Goal: Task Accomplishment & Management: Use online tool/utility

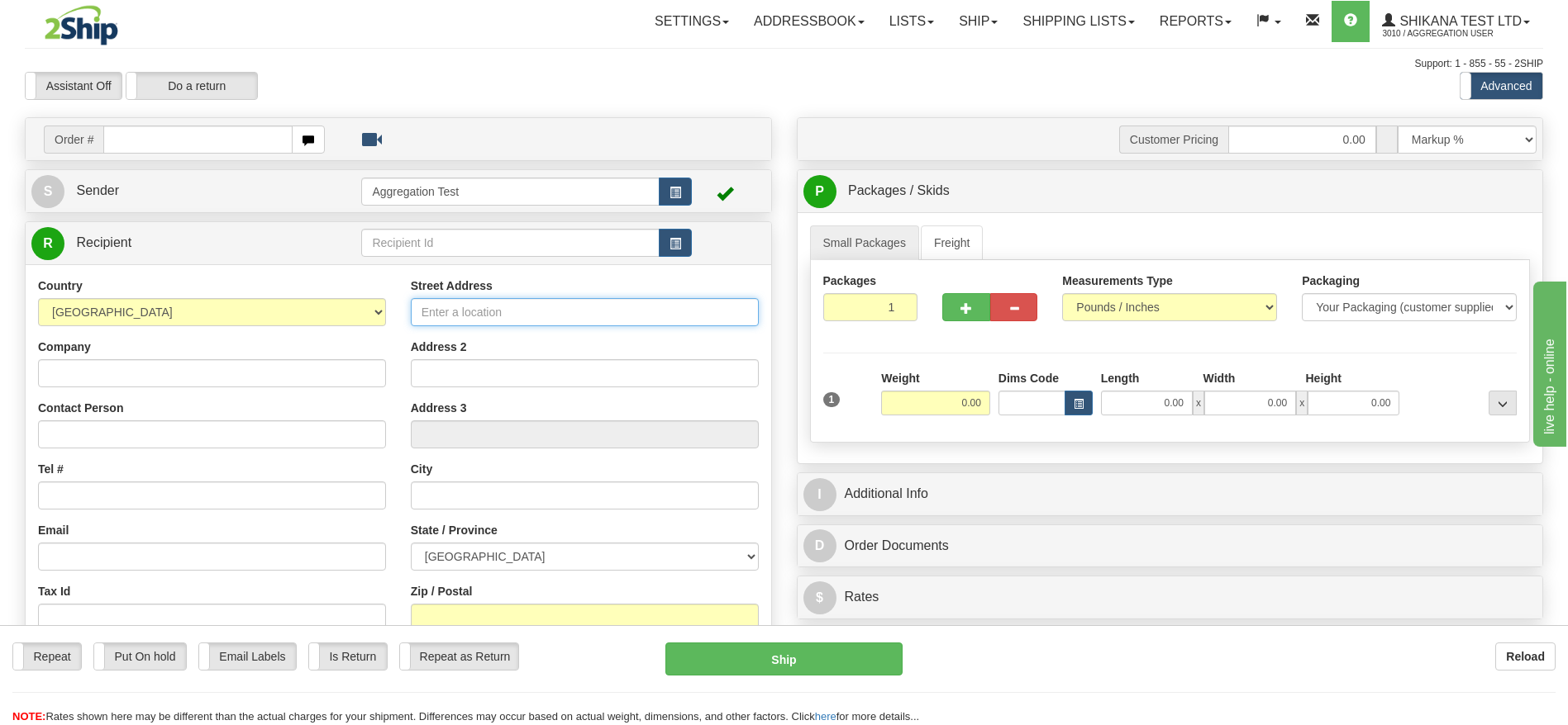
click at [523, 322] on input "Street Address" at bounding box center [584, 312] width 348 height 28
type input "[STREET_ADDRESS]"
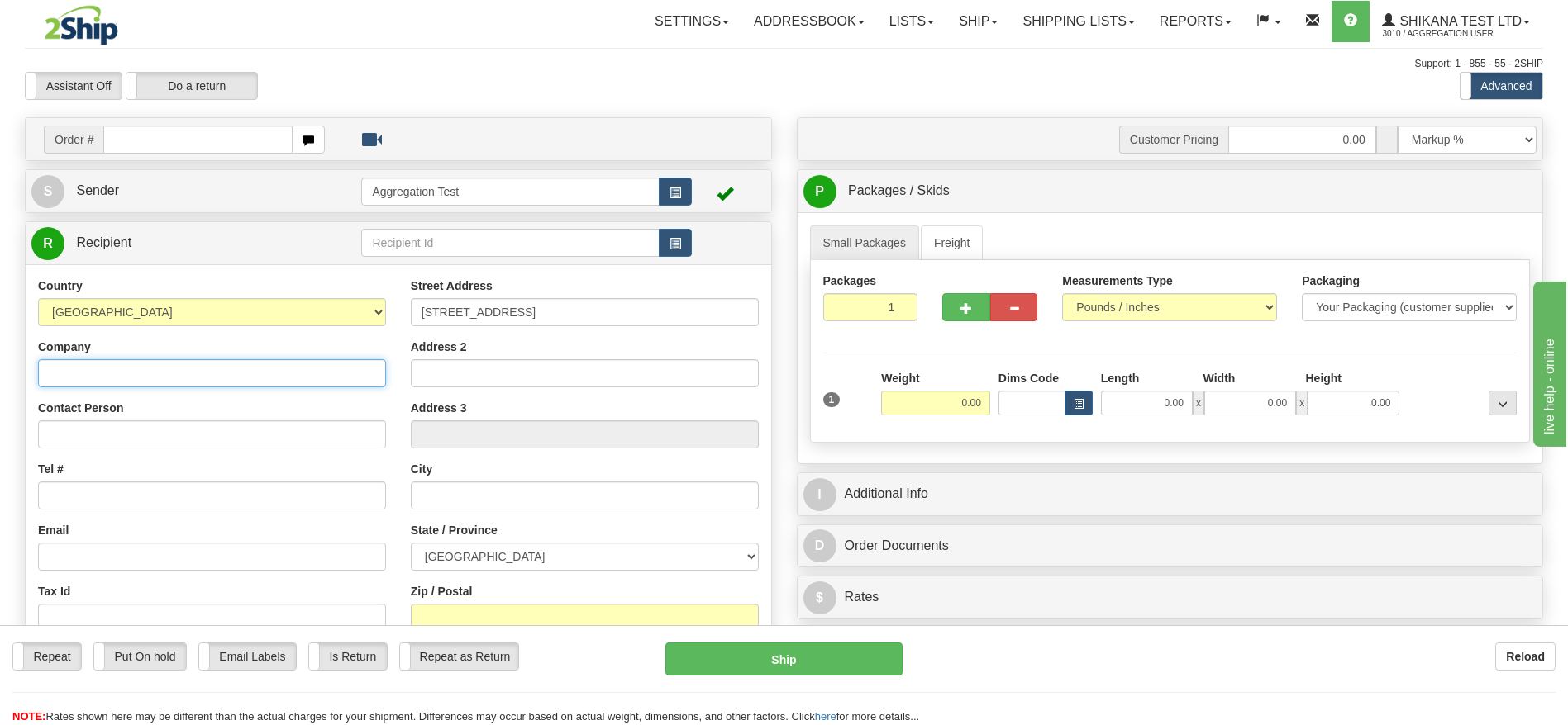
type input "TEST DO NOT SHIP"
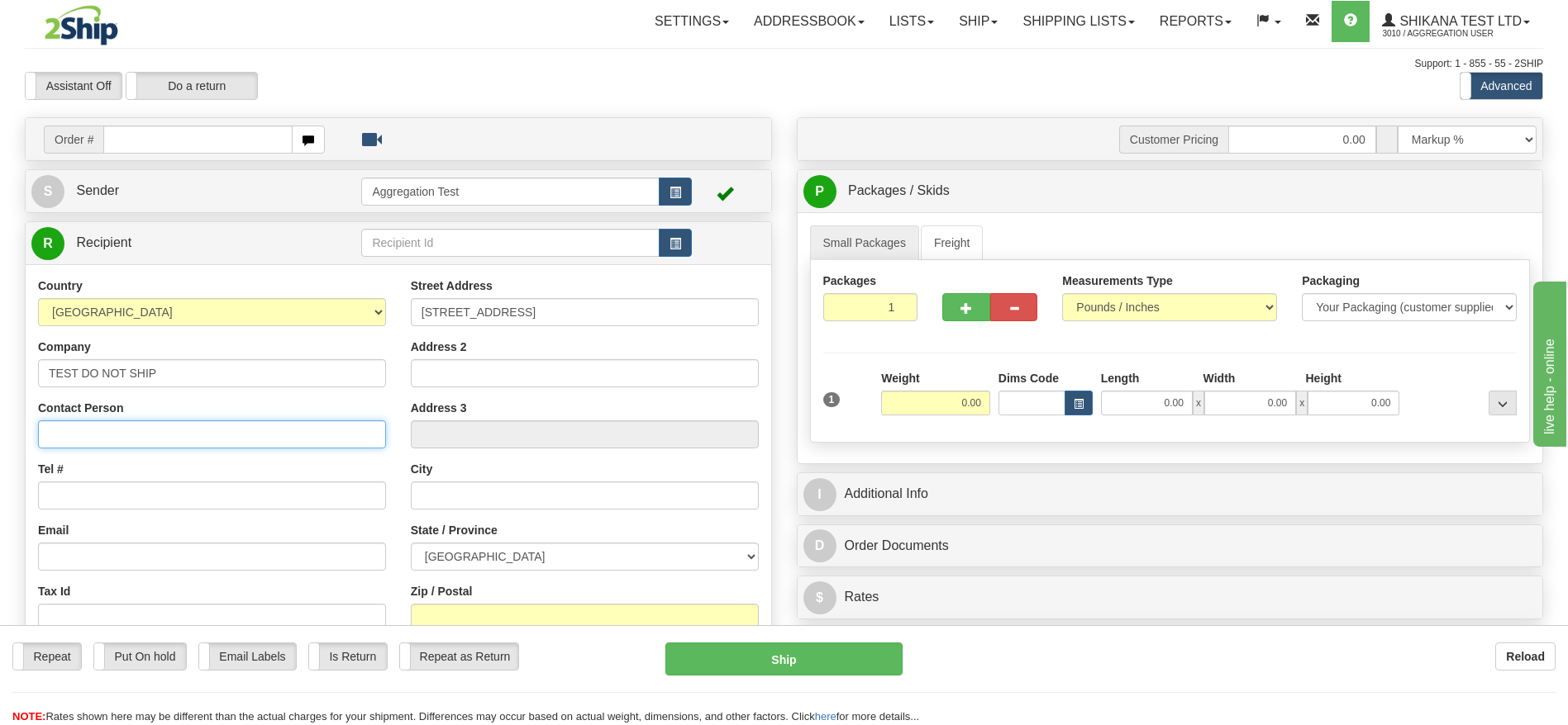
type input "TEST DO NOT SHIP"
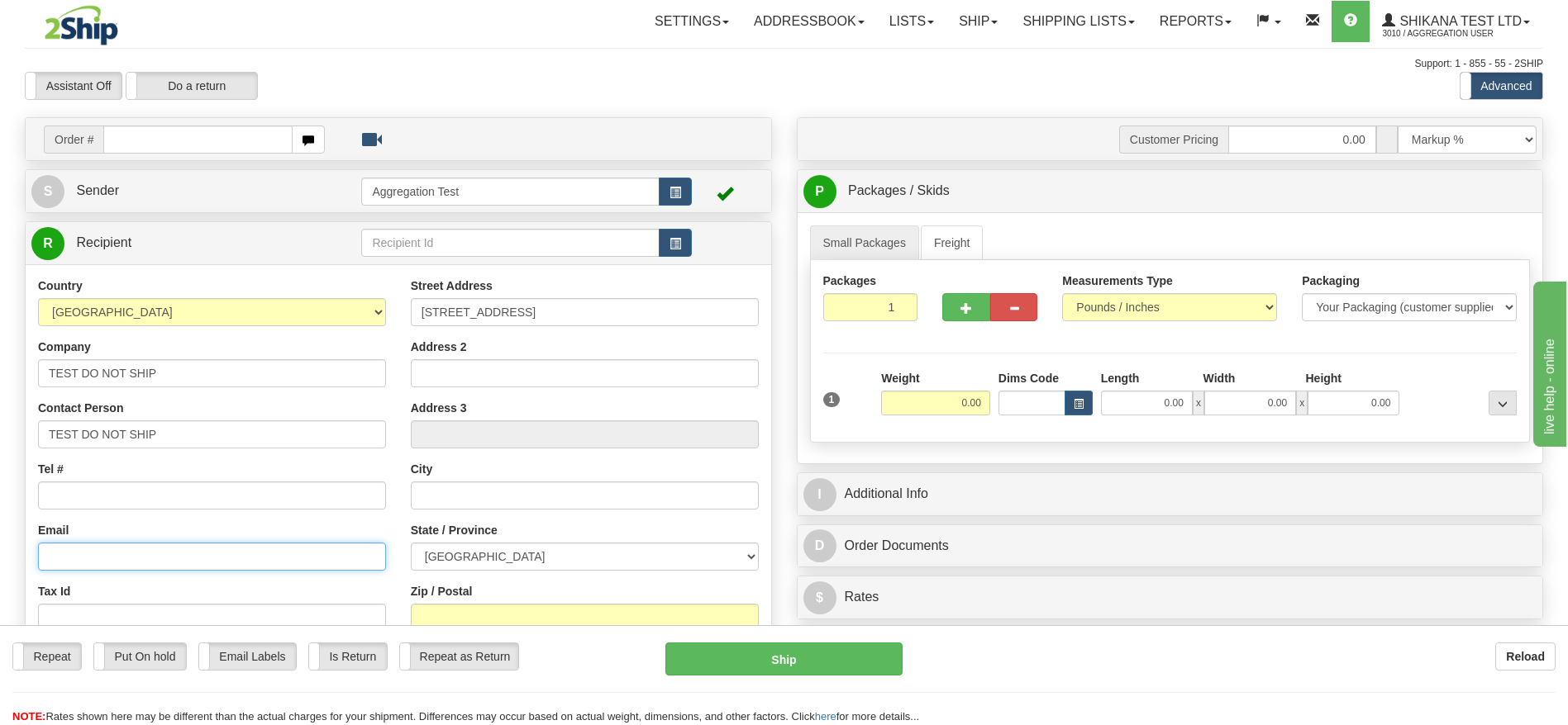
type input "[EMAIL_ADDRESS][DOMAIN_NAME]"
type input "Brampton"
select select "ON"
type input "L6S6G6"
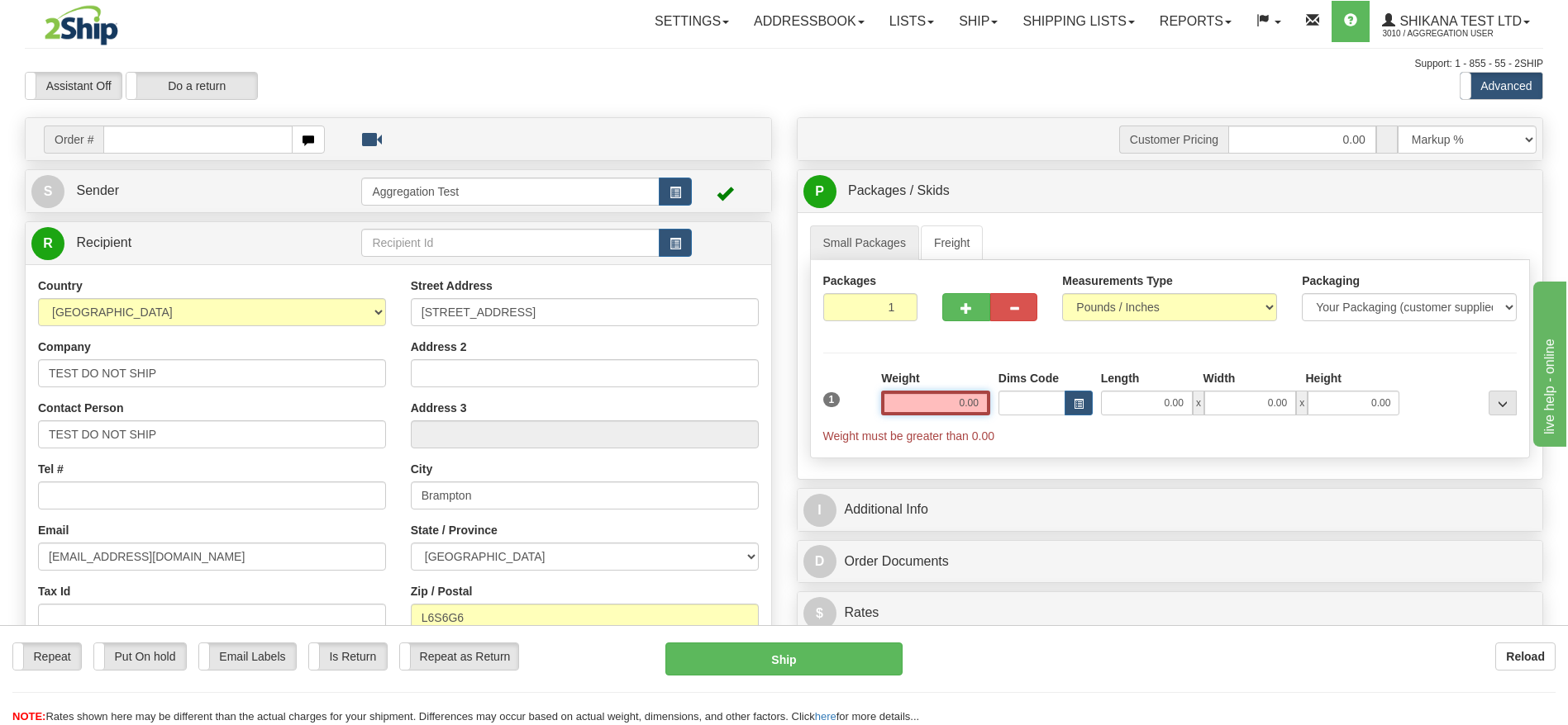
drag, startPoint x: 934, startPoint y: 408, endPoint x: 1200, endPoint y: 423, distance: 266.4
click at [1200, 423] on div "1 Weight 0.00 Dims Code 0.00" at bounding box center [1170, 407] width 702 height 75
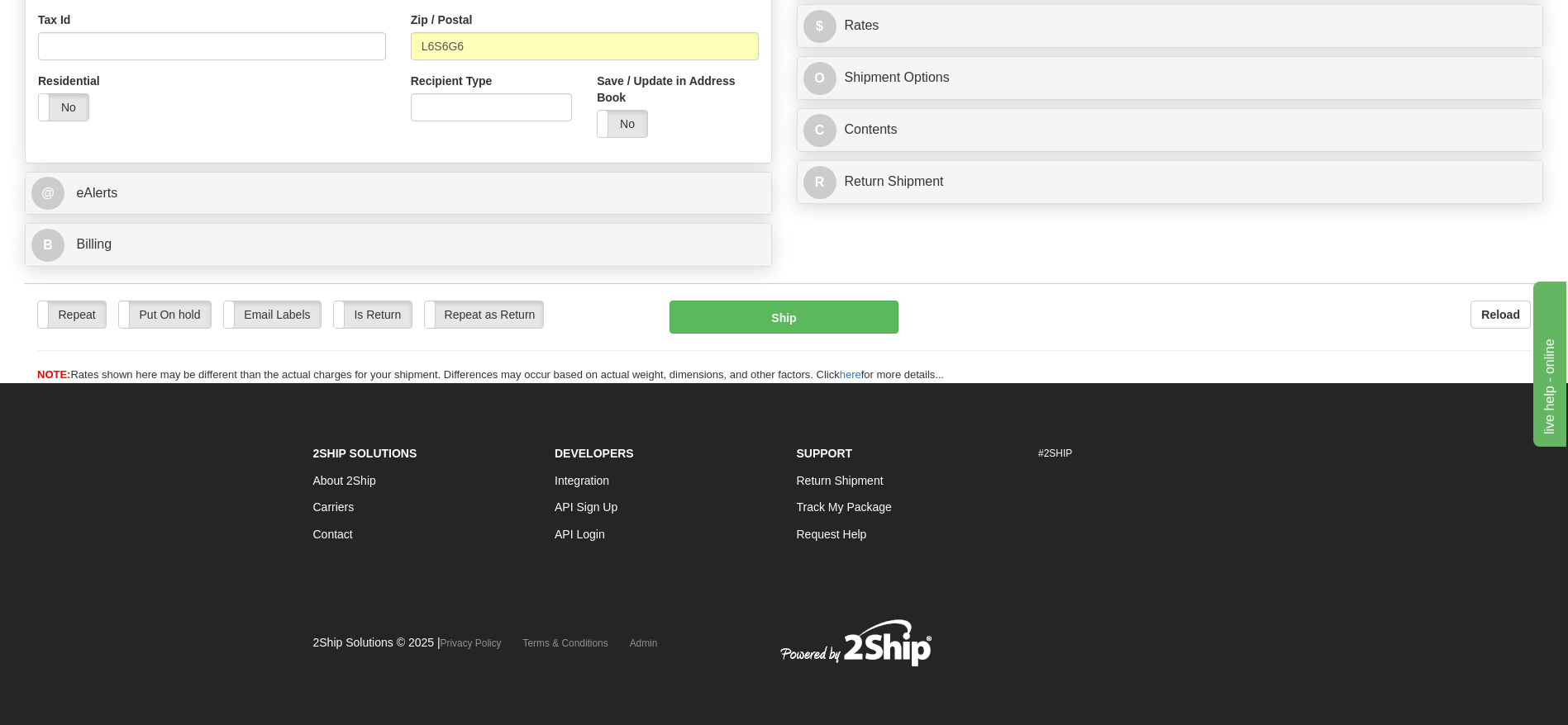
click at [1161, 309] on div "Reload" at bounding box center [1227, 314] width 608 height 28
type input "1.00"
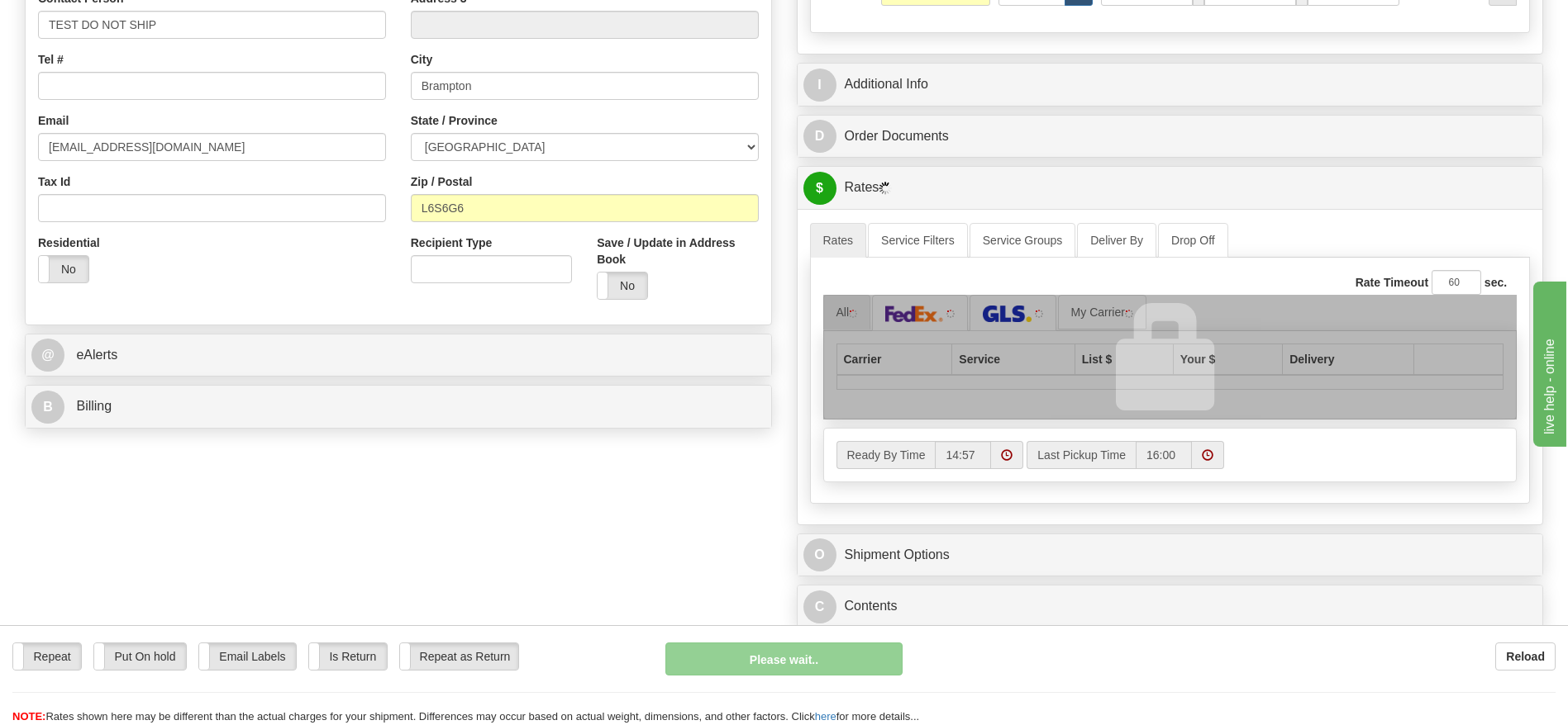
scroll to position [448, 0]
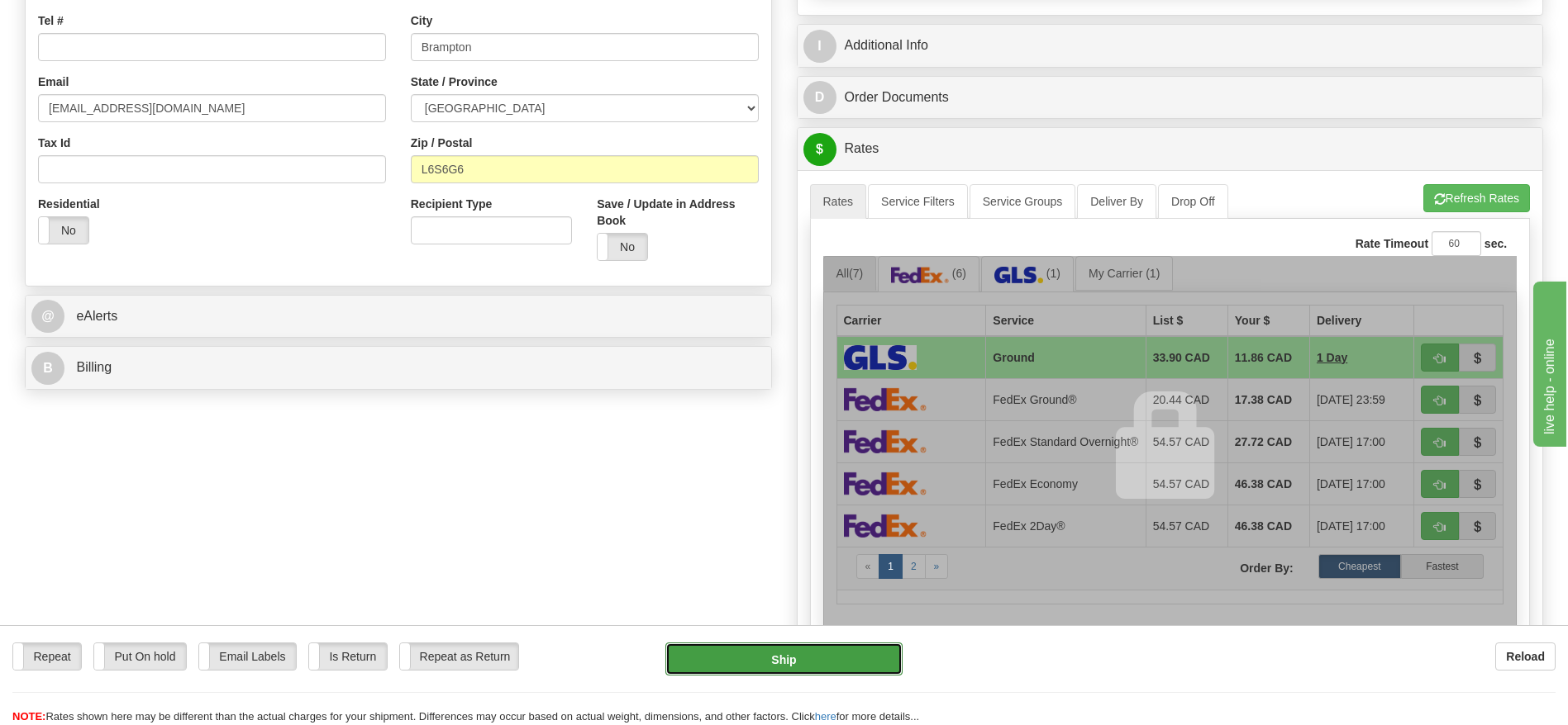
click at [762, 666] on button "Ship" at bounding box center [783, 659] width 236 height 33
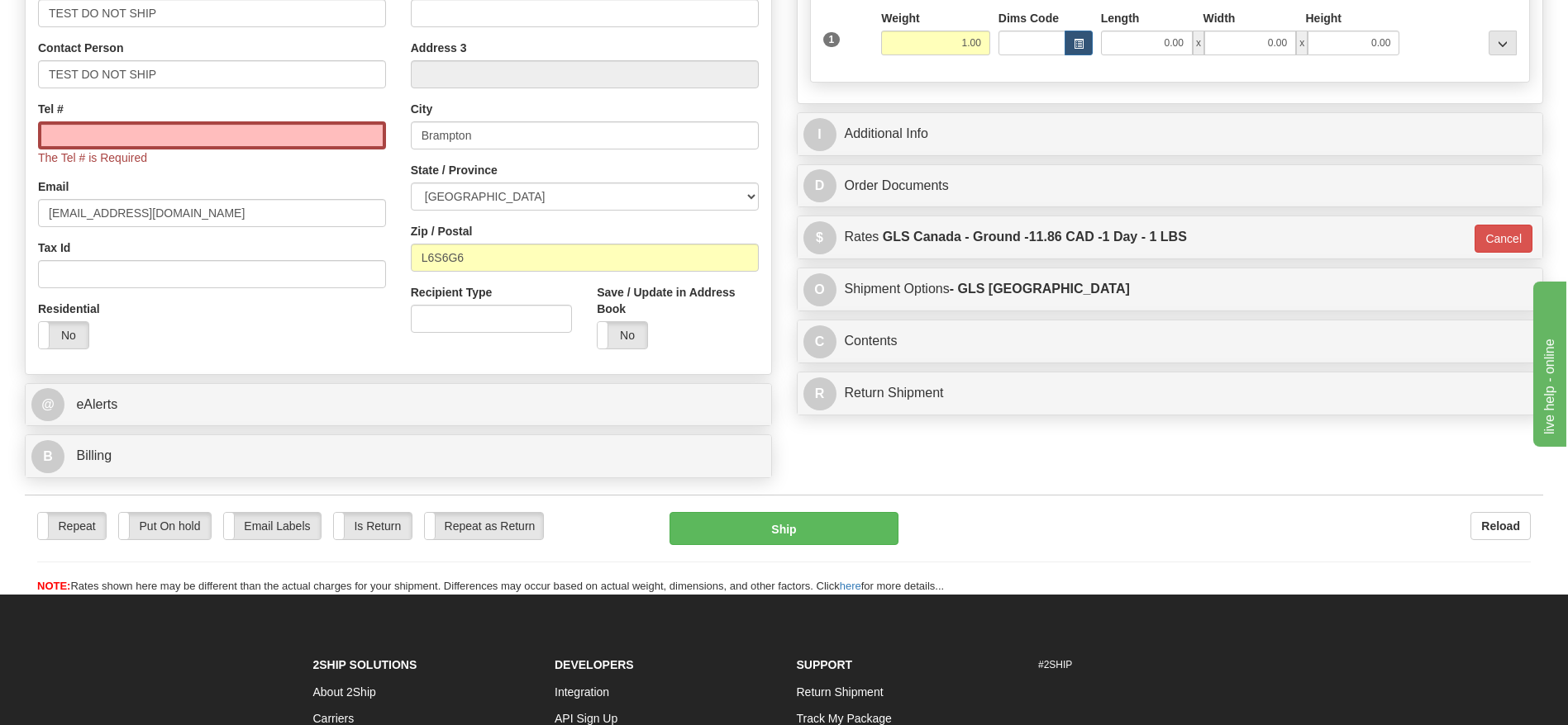
scroll to position [325, 0]
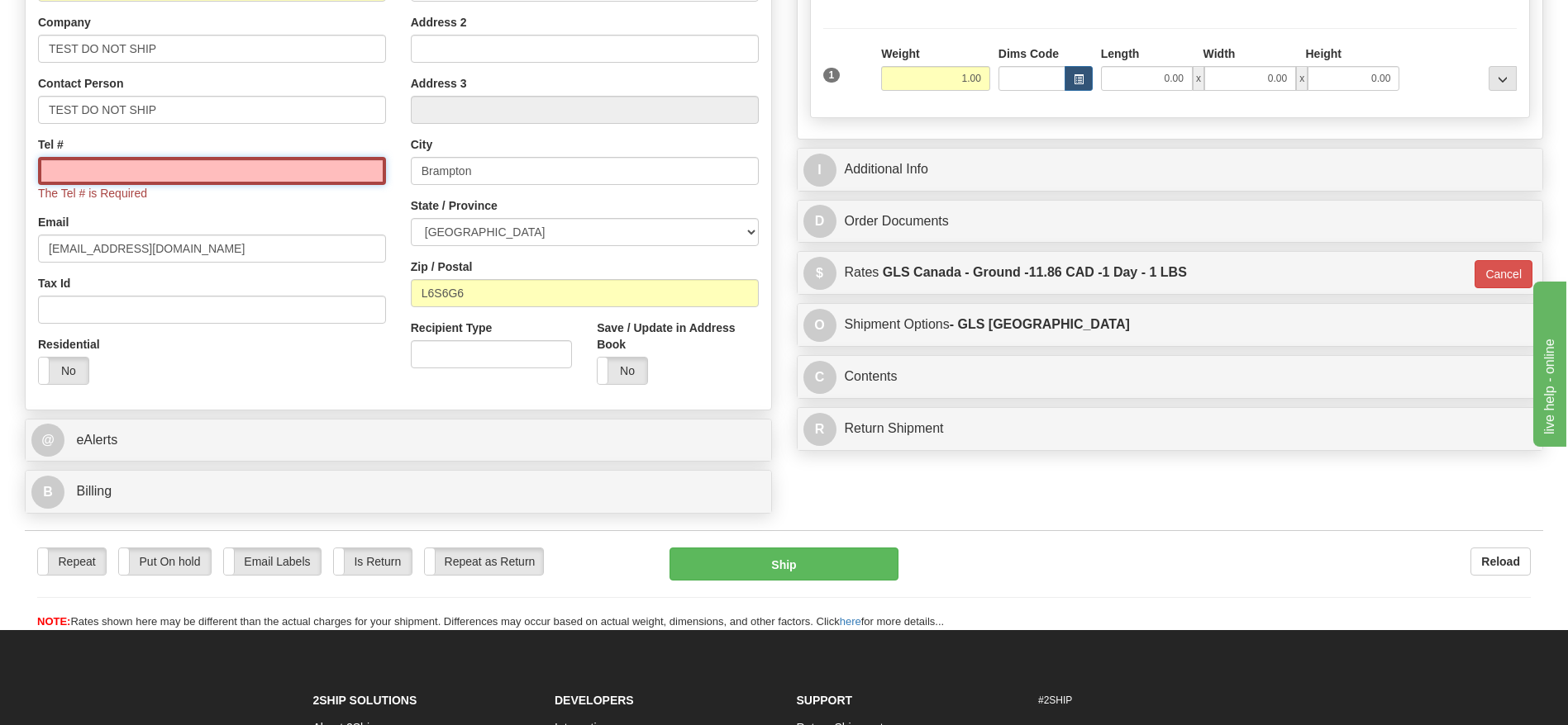
click at [183, 169] on input "Tel #" at bounding box center [212, 171] width 348 height 28
type input "1111111111"
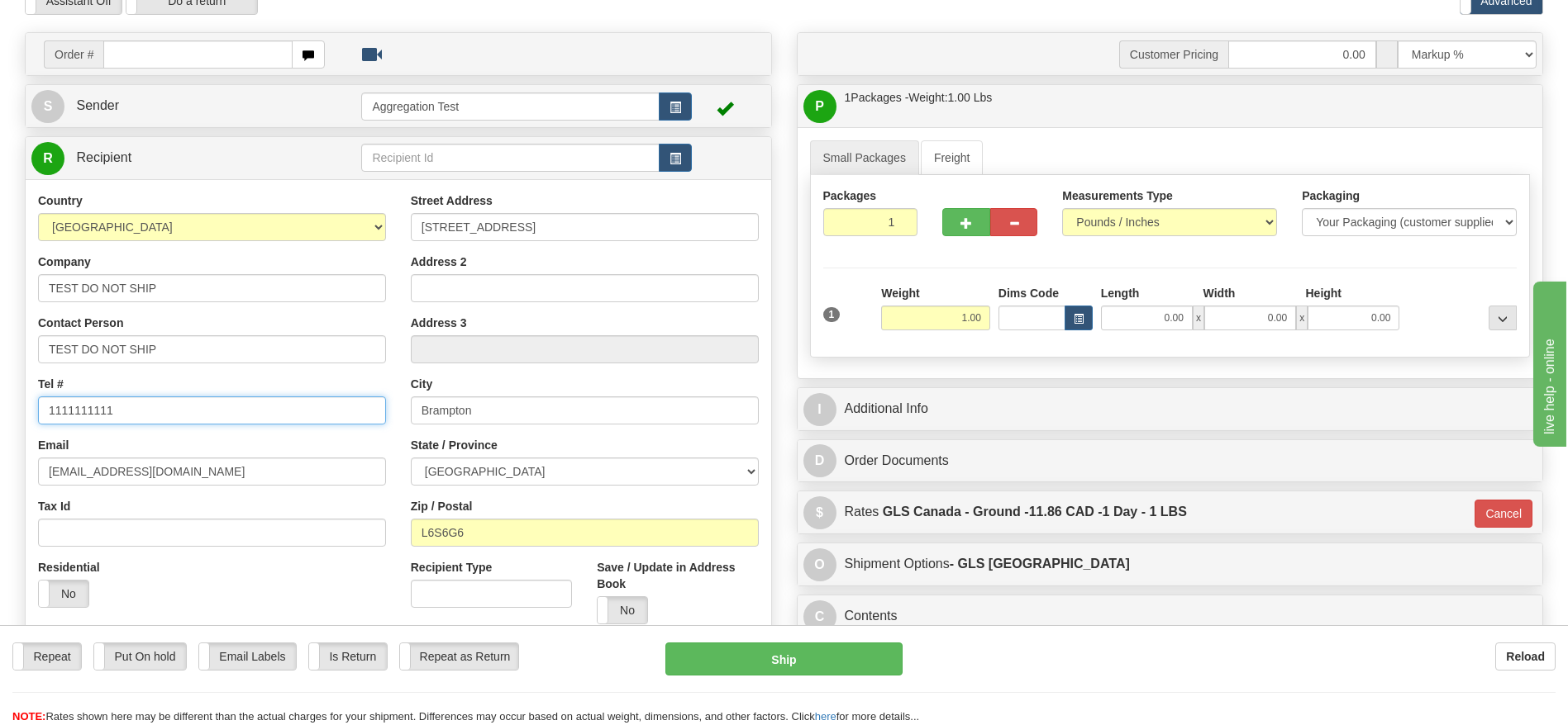
scroll to position [124, 0]
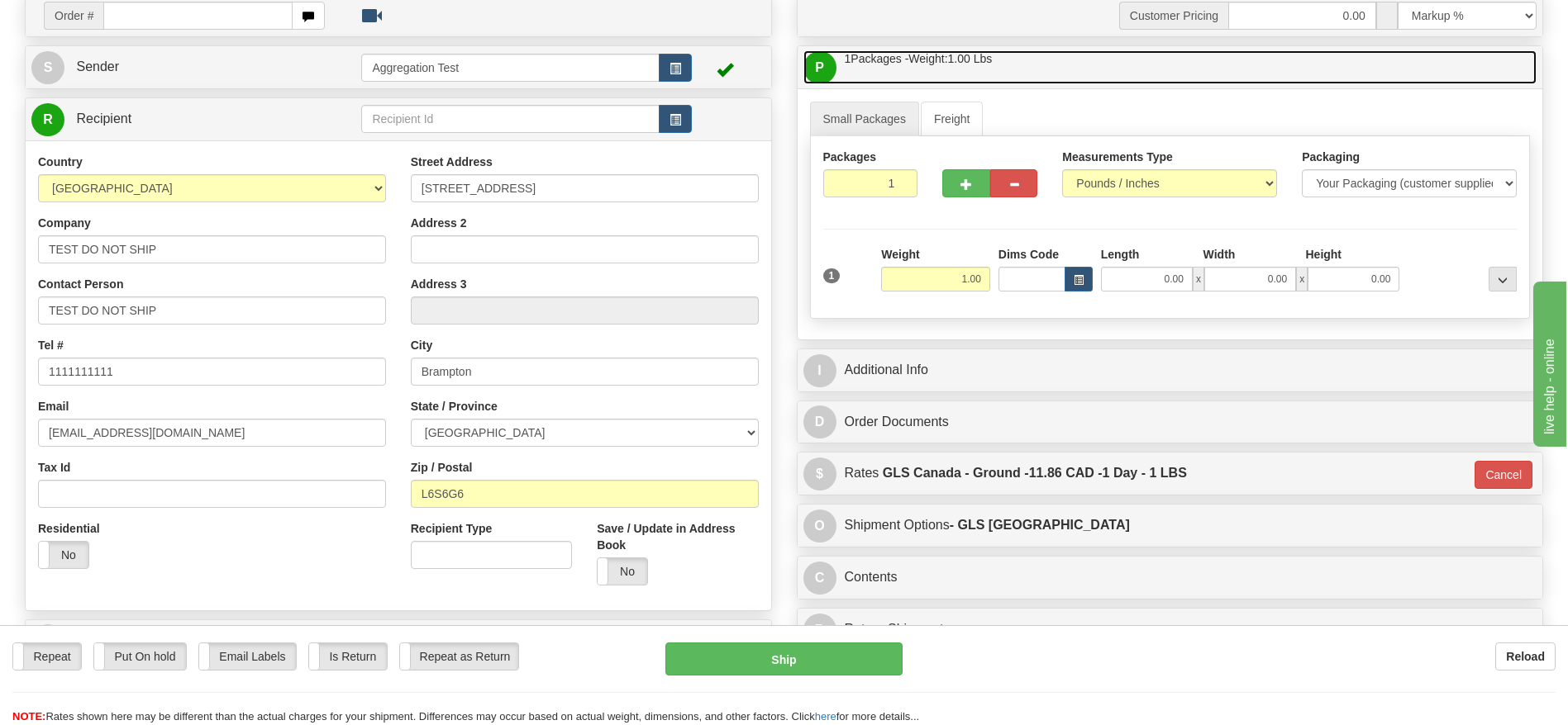
click at [969, 64] on span "1.00" at bounding box center [958, 59] width 22 height 14
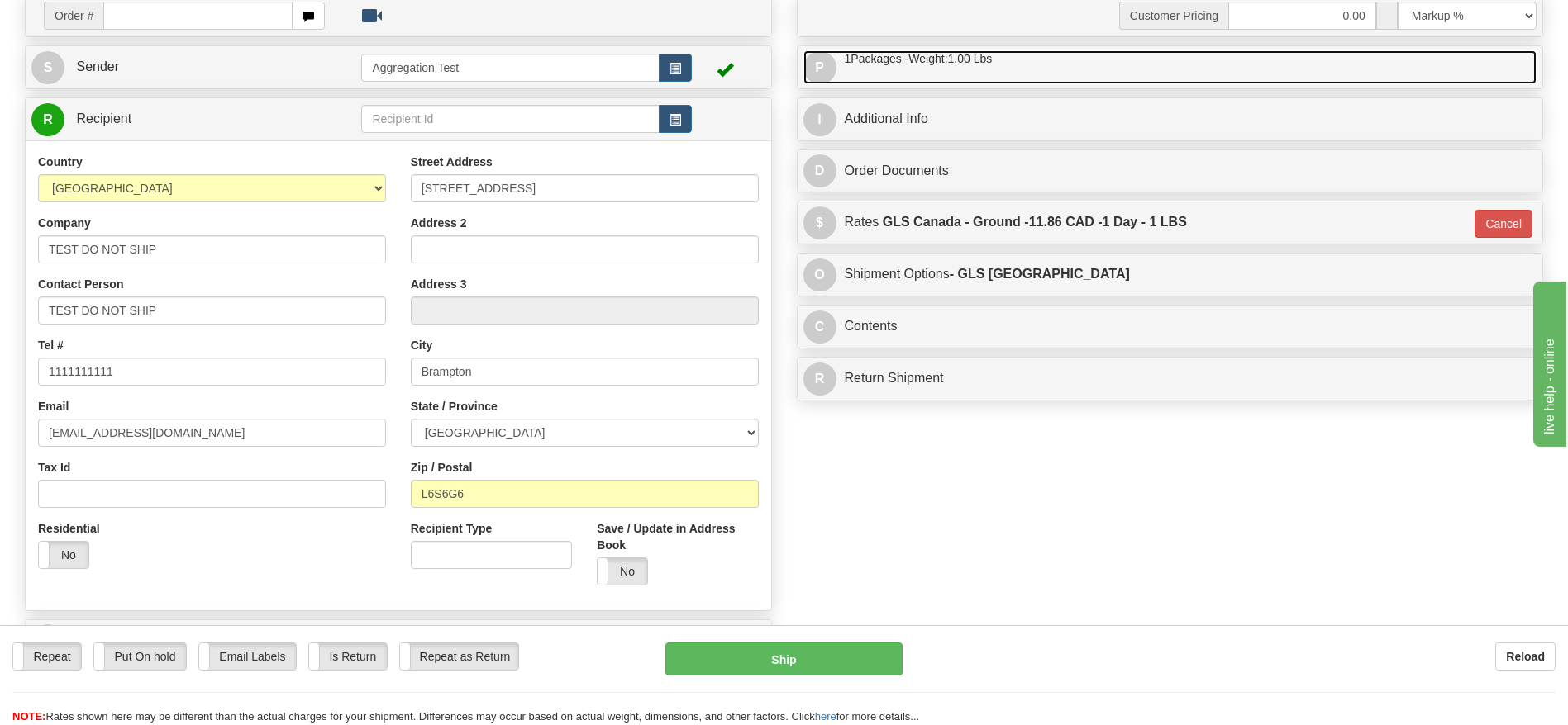
drag, startPoint x: 969, startPoint y: 64, endPoint x: 1149, endPoint y: 149, distance: 199.1
click at [969, 64] on span "1.00" at bounding box center [958, 59] width 22 height 14
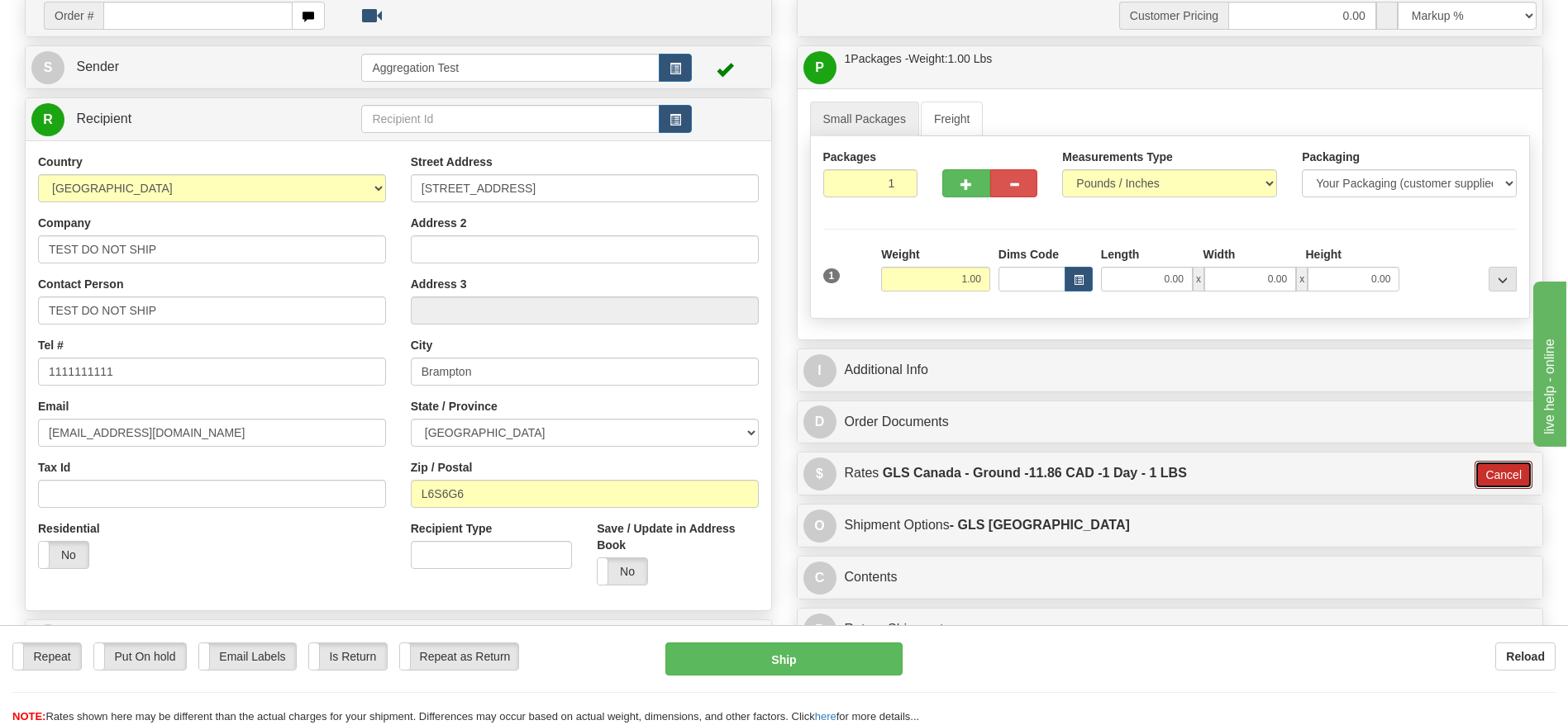
click at [1488, 474] on button "Cancel" at bounding box center [1503, 475] width 58 height 28
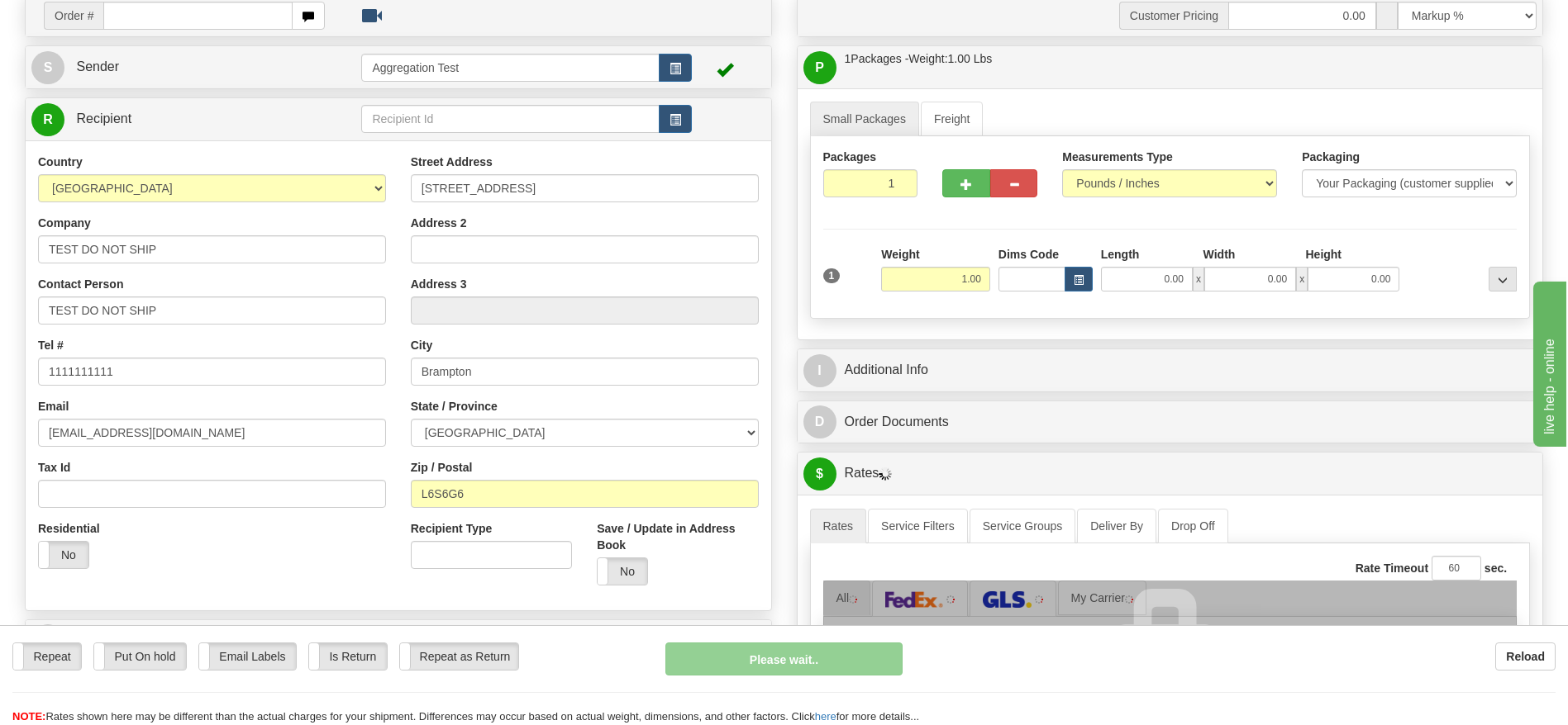
scroll to position [0, 0]
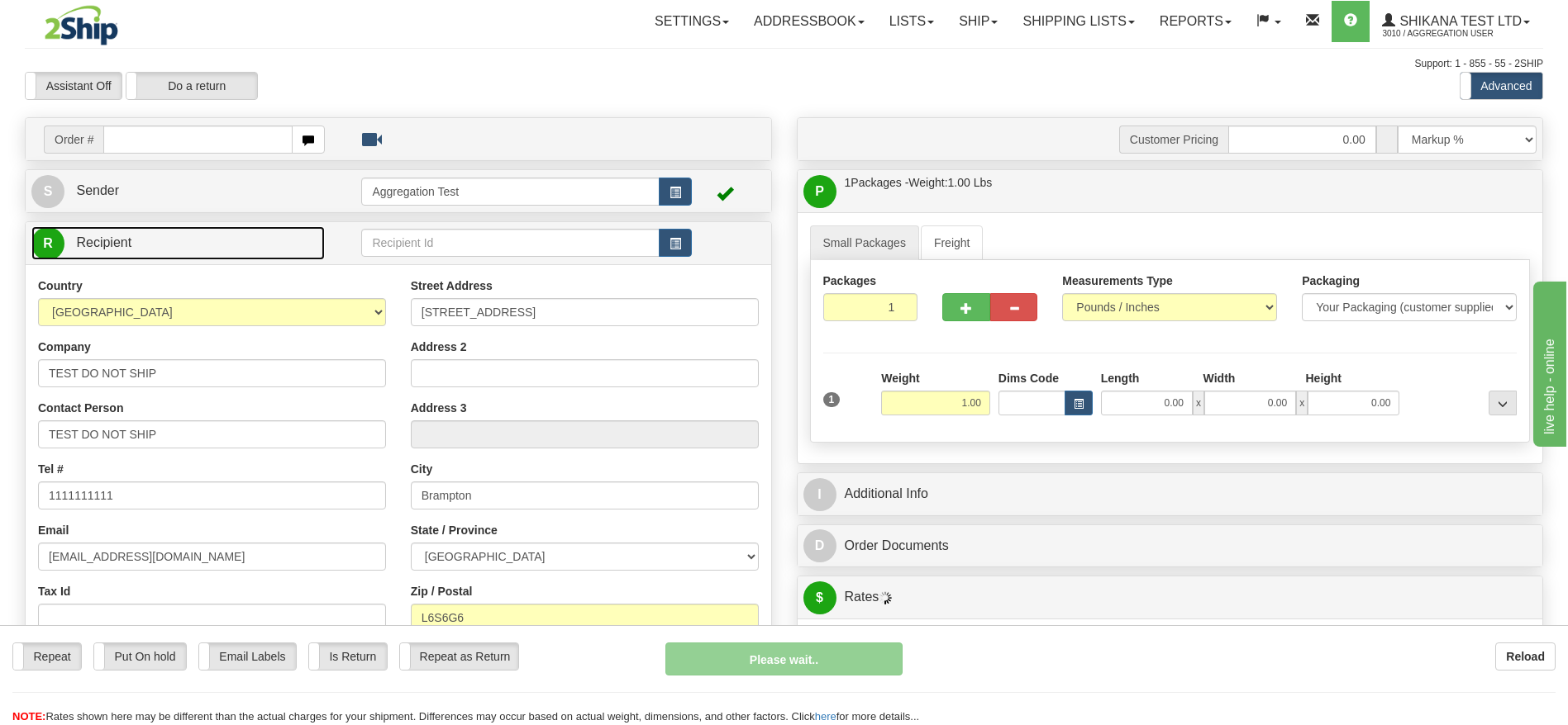
click at [236, 240] on link "R Recipient" at bounding box center [178, 243] width 293 height 34
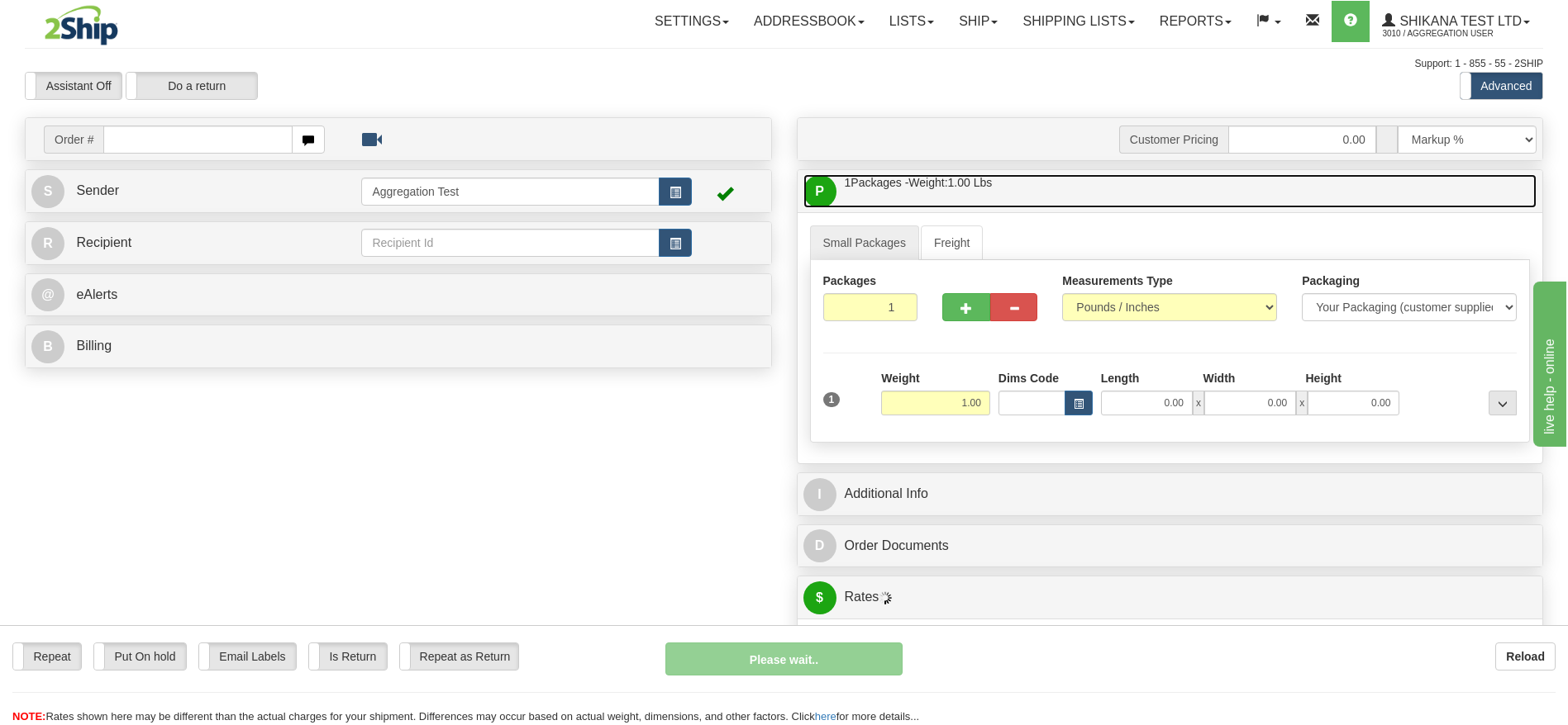
click at [1011, 195] on link "P Packages / Skids 1 Packages - Weight: 1.00 Lbs 1 Skids - Weight: NaN Lbs" at bounding box center [1170, 191] width 734 height 34
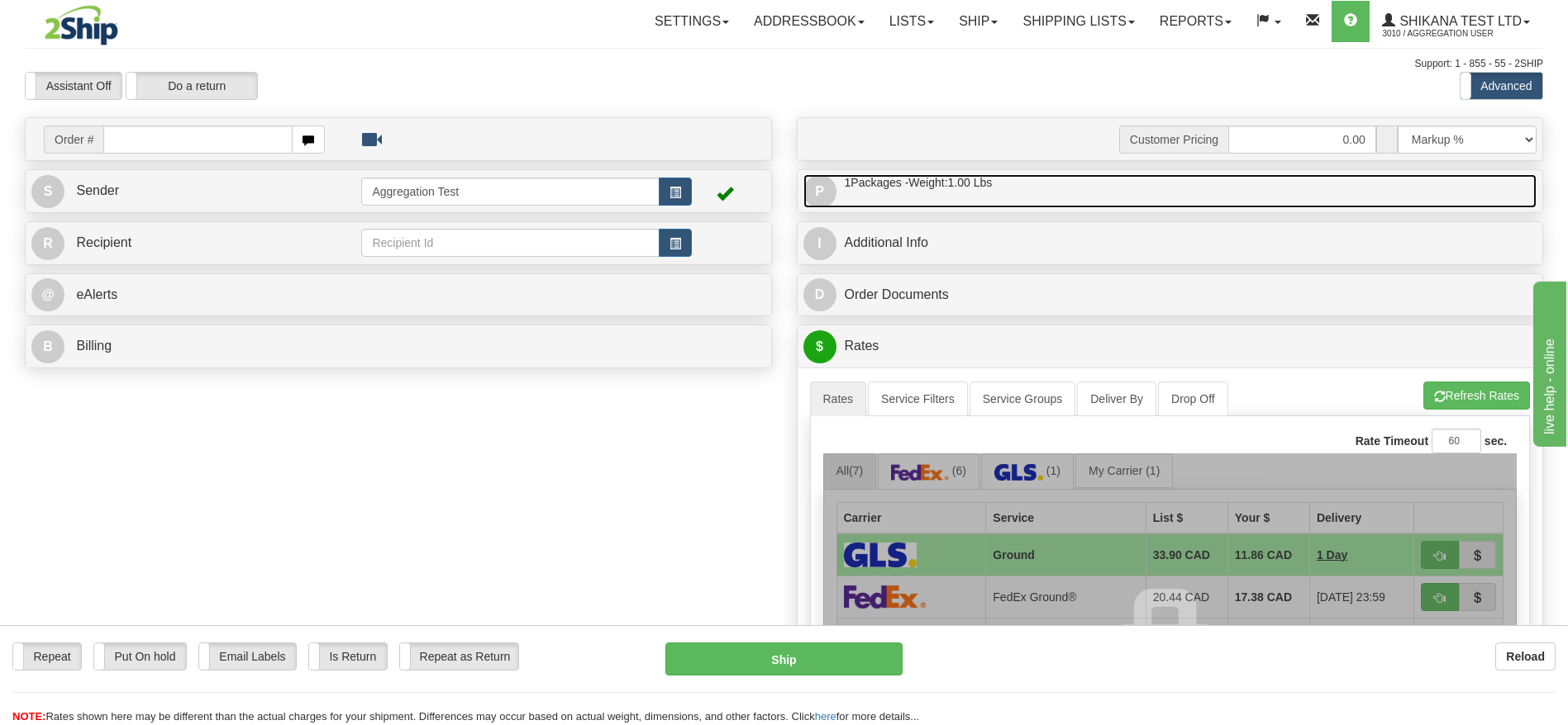
scroll to position [247, 0]
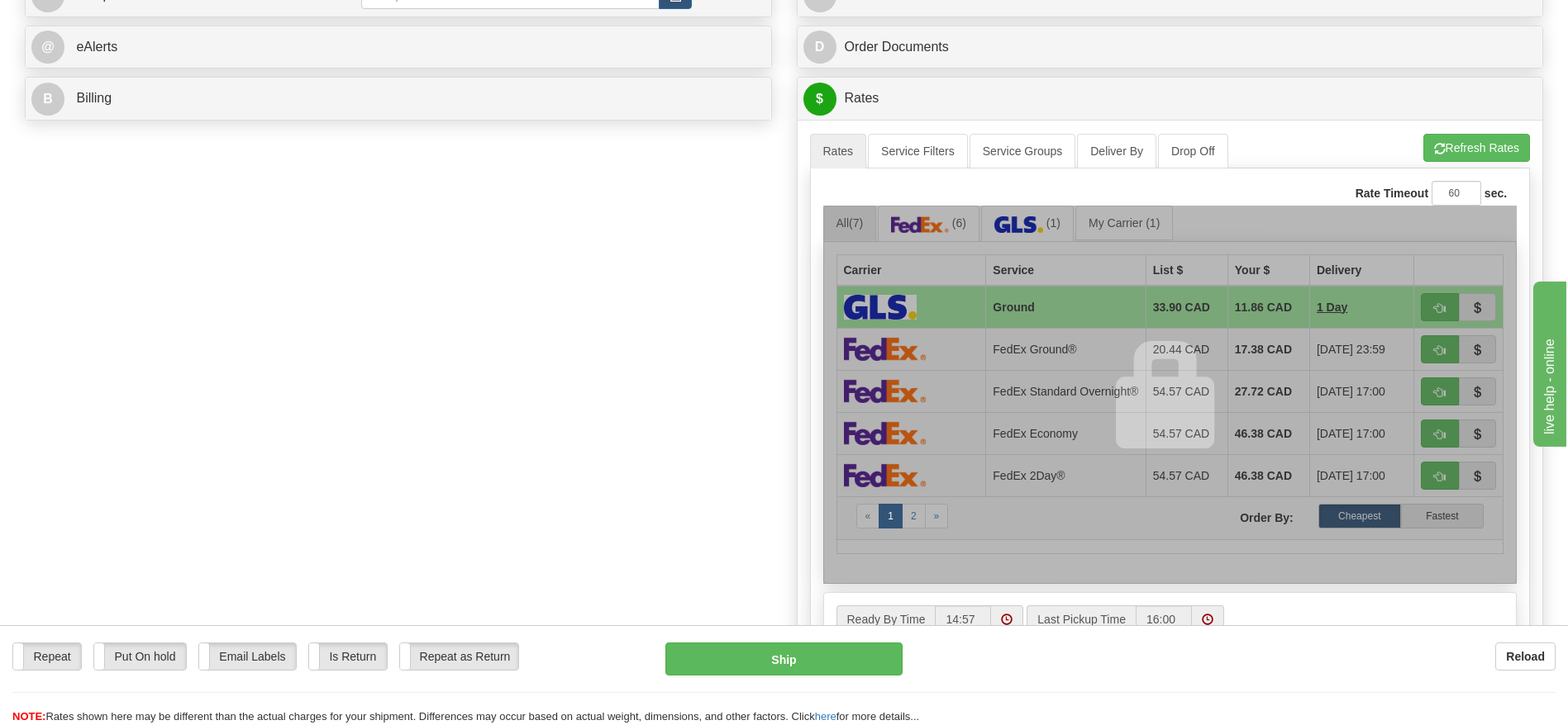
click at [258, 559] on div "Create a label for the return Create Pickup Without Label Order #" at bounding box center [784, 362] width 1543 height 984
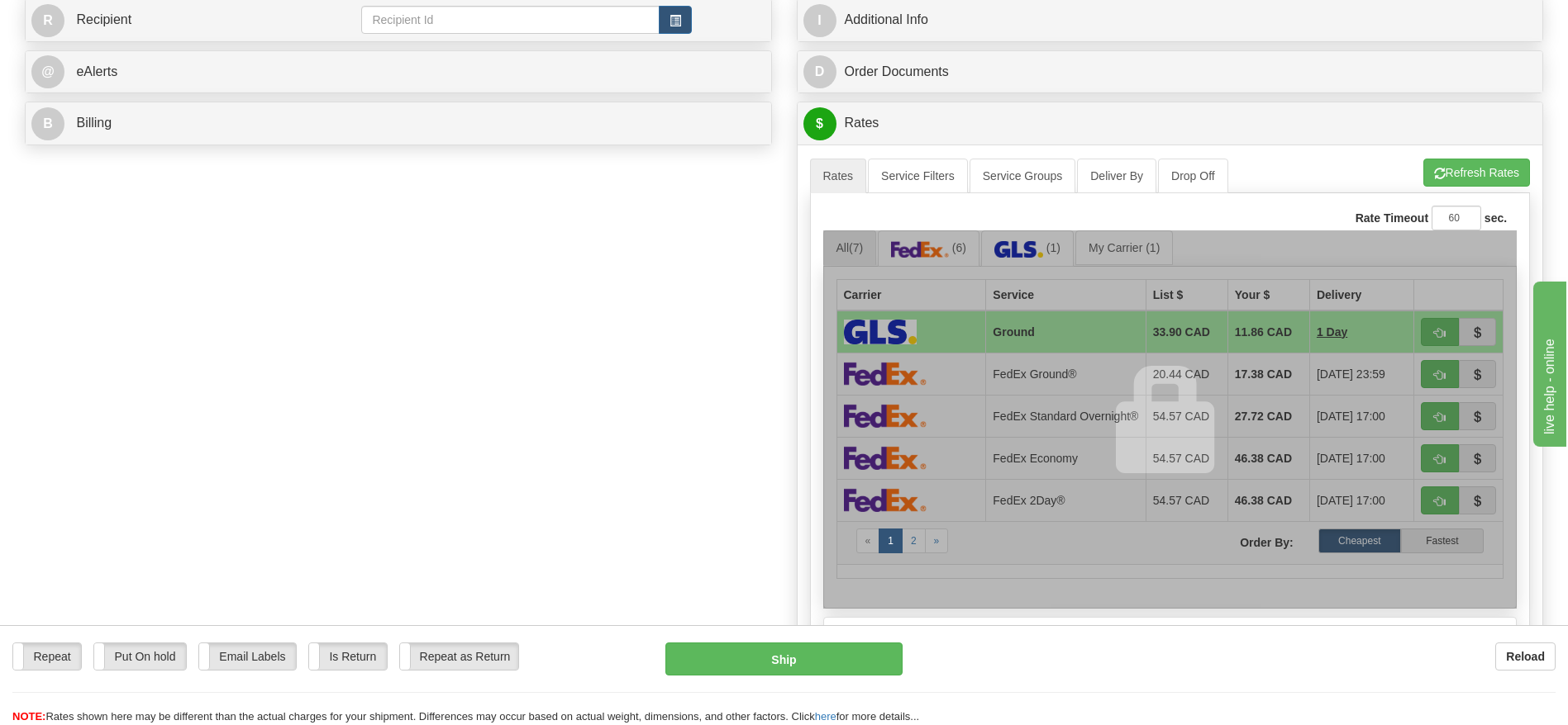
scroll to position [0, 0]
